Goal: Browse casually

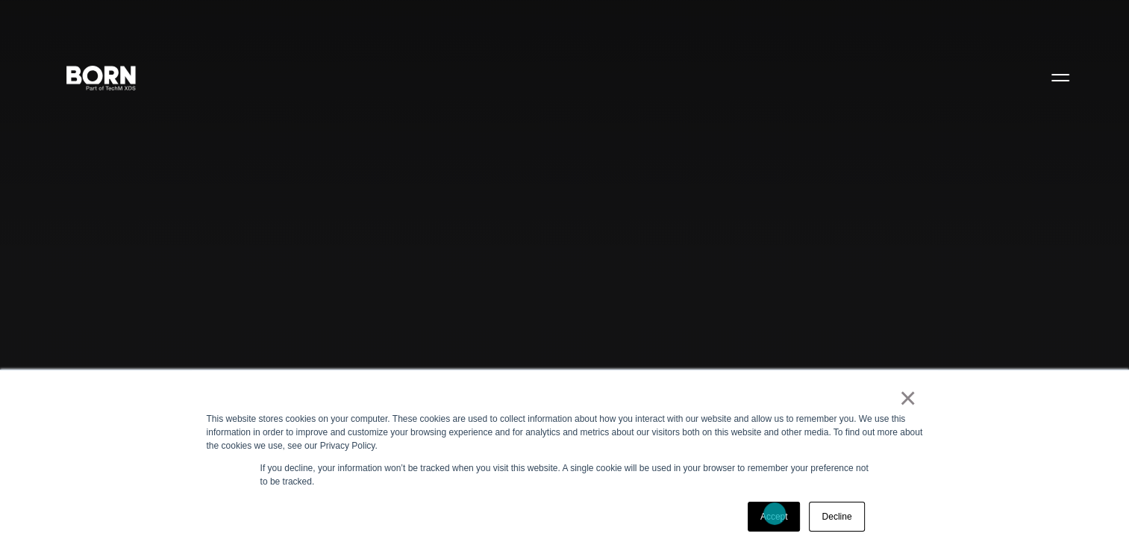
click at [774, 511] on link "Accept" at bounding box center [774, 517] width 53 height 30
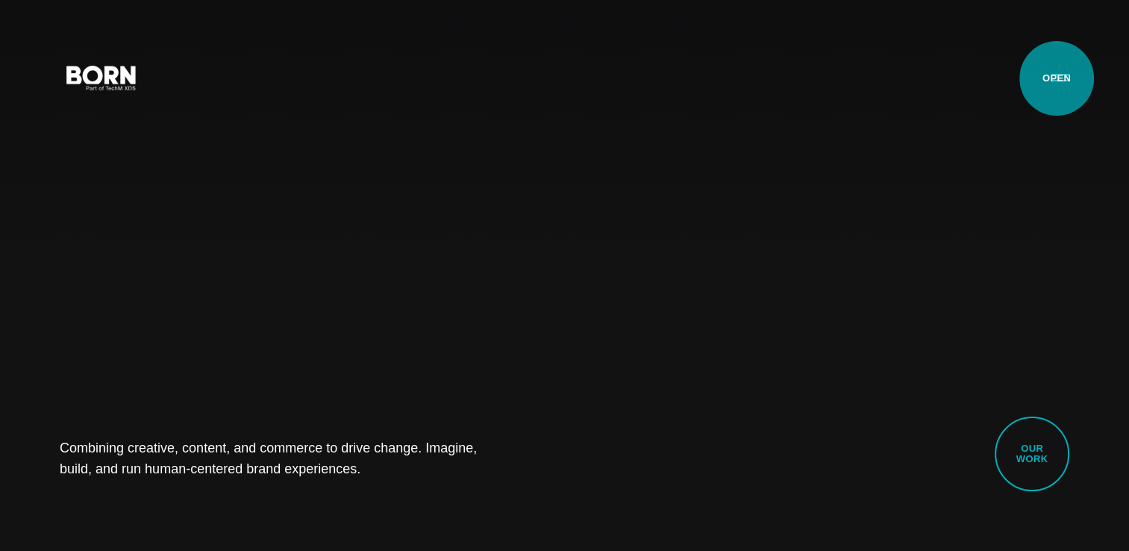
click at [1057, 81] on button "Primary Menu" at bounding box center [1061, 76] width 36 height 31
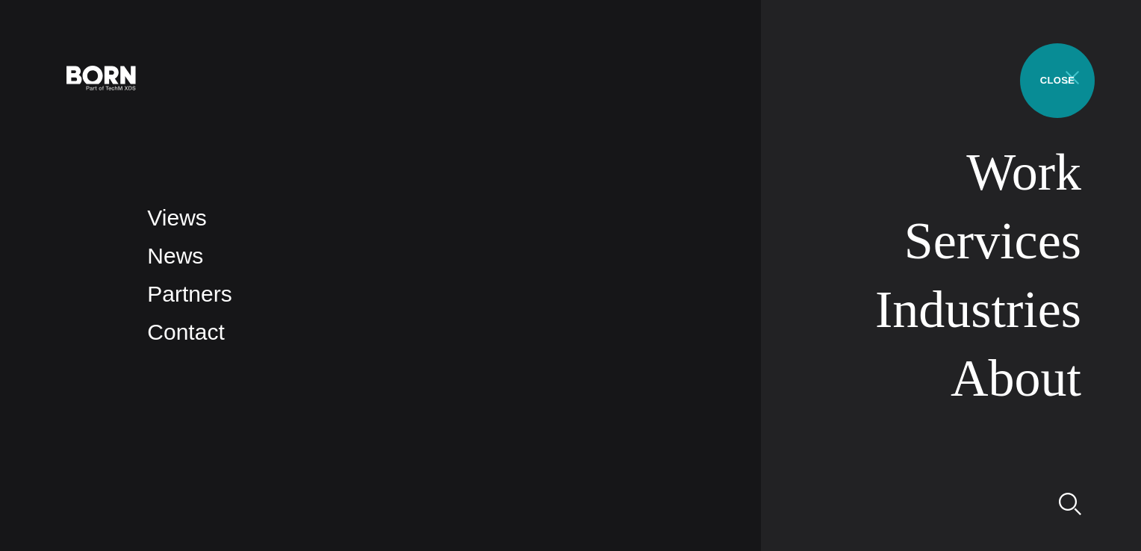
click at [1057, 81] on button "Primary Menu" at bounding box center [1072, 76] width 36 height 31
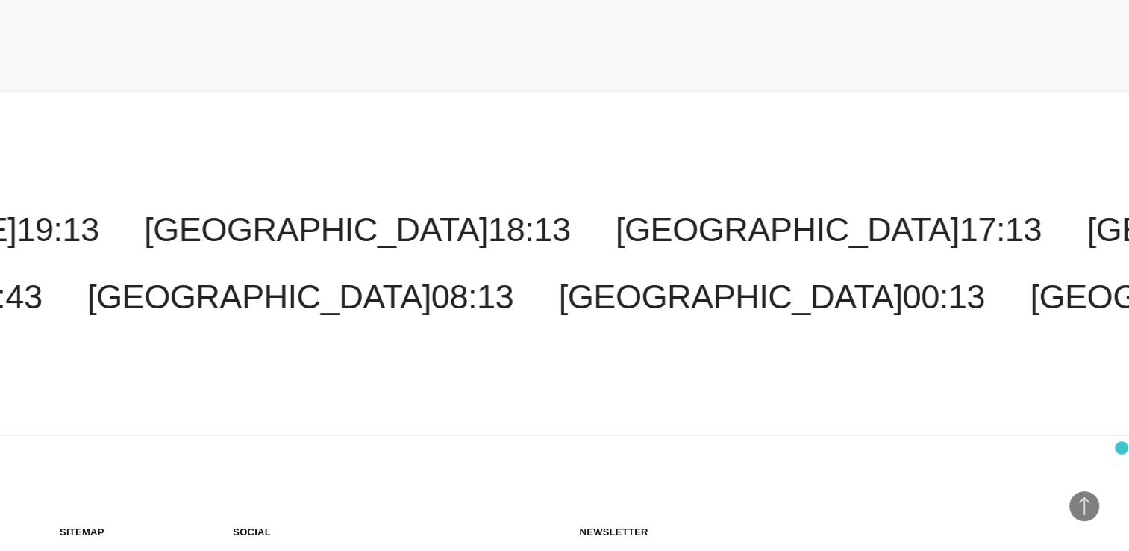
scroll to position [3646, 0]
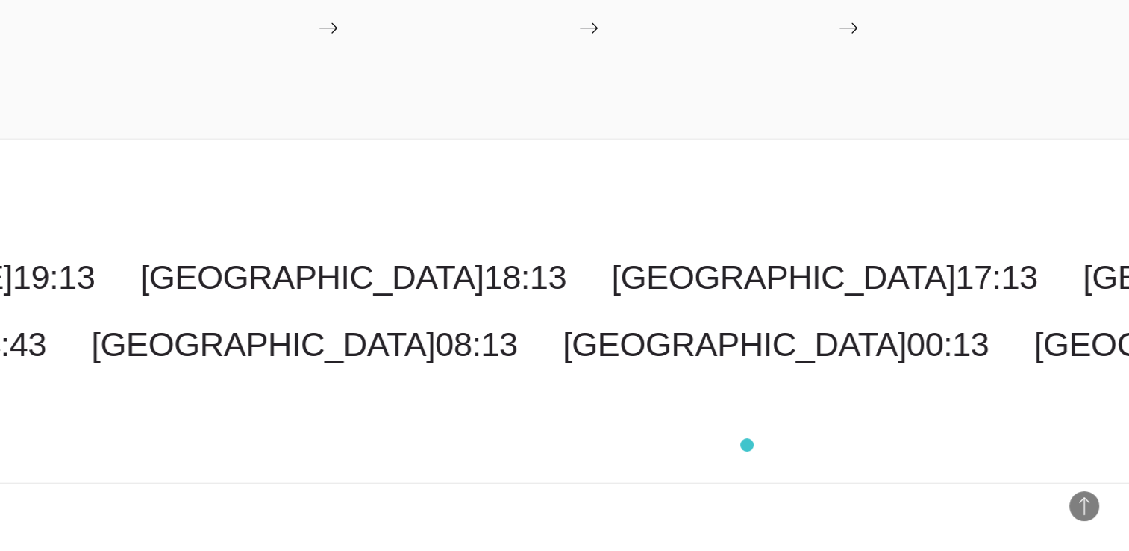
click at [747, 445] on div "[GEOGRAPHIC_DATA] 17:13 [GEOGRAPHIC_DATA] 07:13 [US_STATE] 19:13 [GEOGRAPHIC_DA…" at bounding box center [564, 311] width 1129 height 344
